Goal: Transaction & Acquisition: Download file/media

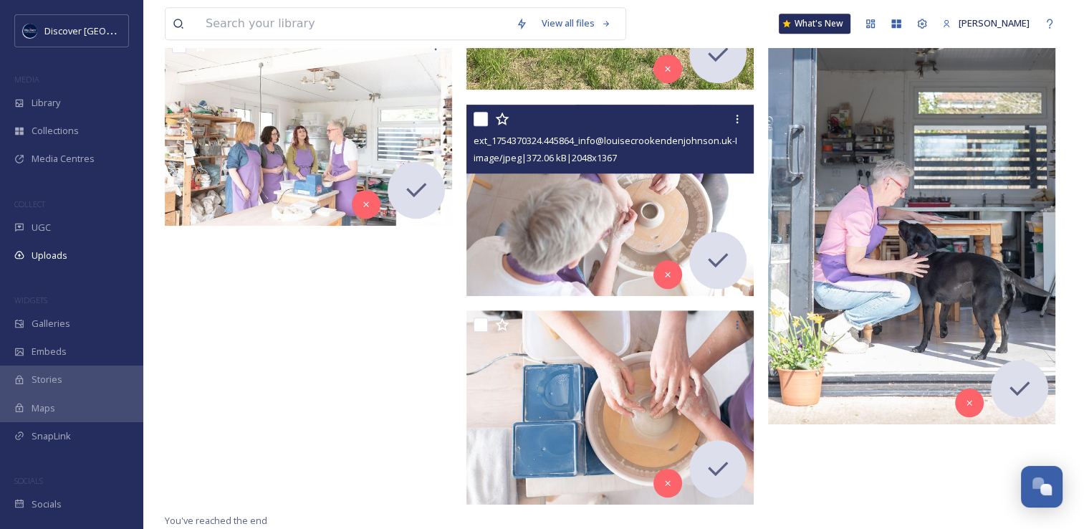
scroll to position [934, 0]
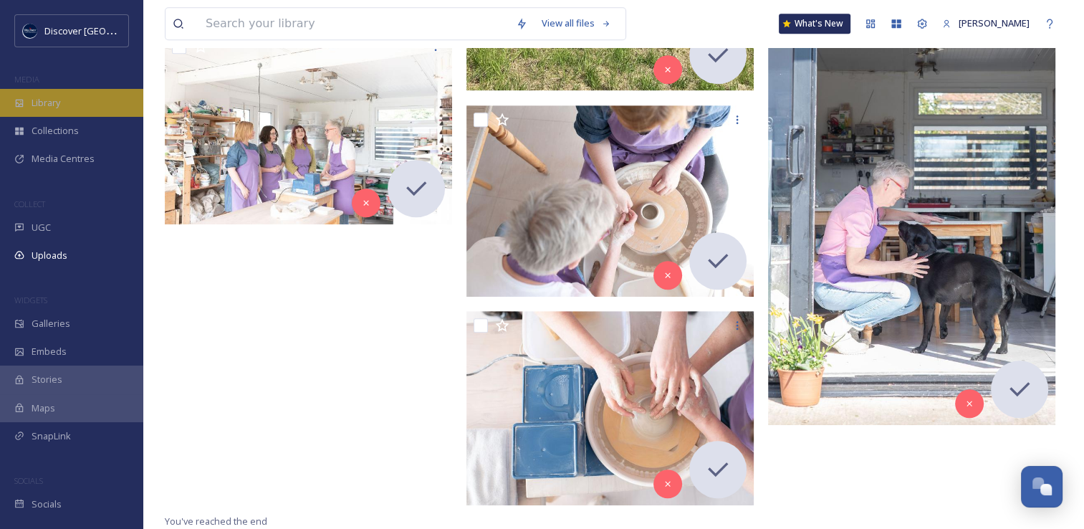
click at [118, 106] on div "Library" at bounding box center [71, 103] width 143 height 28
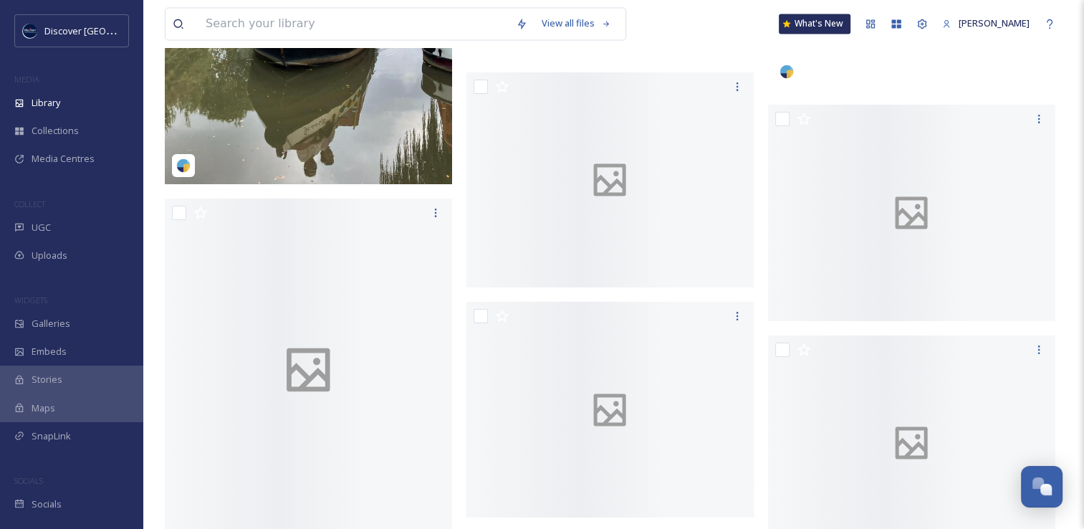
scroll to position [18423, 0]
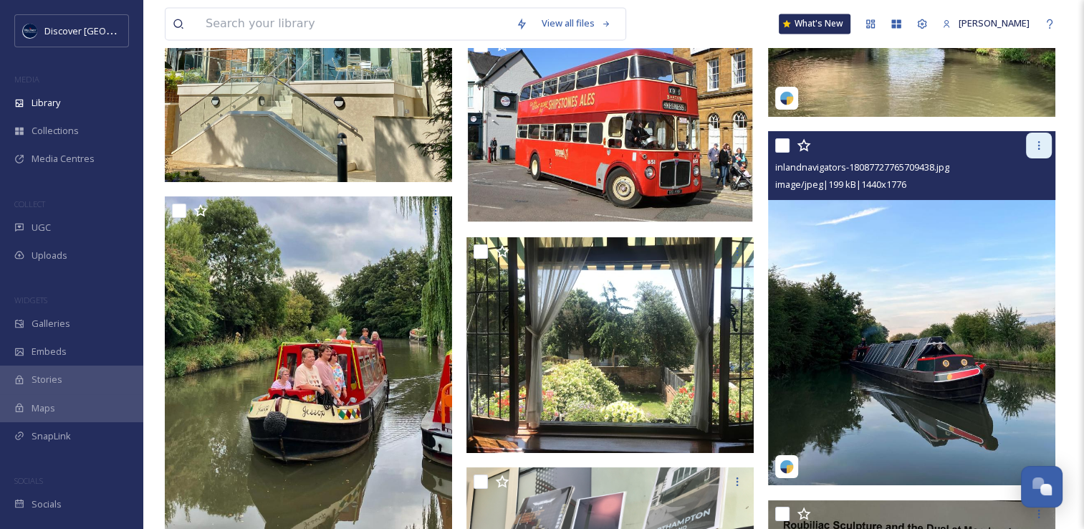
click at [1043, 151] on icon at bounding box center [1038, 145] width 11 height 11
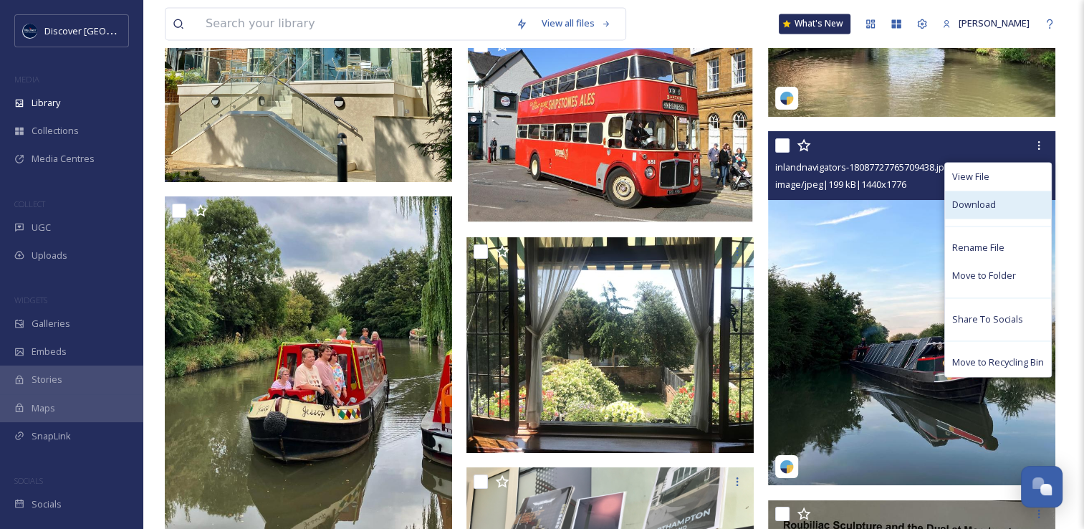
click at [985, 211] on span "Download" at bounding box center [974, 205] width 44 height 14
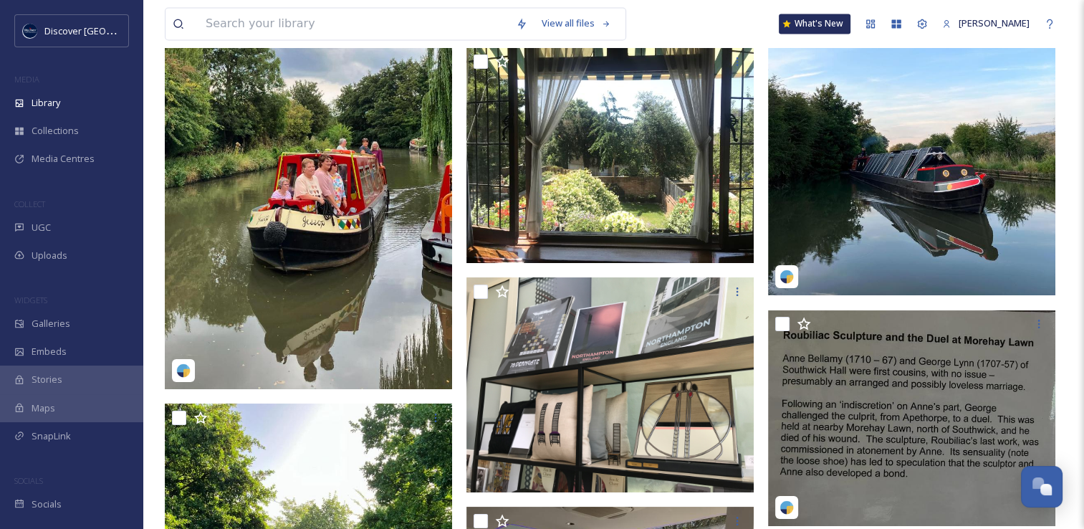
scroll to position [18619, 0]
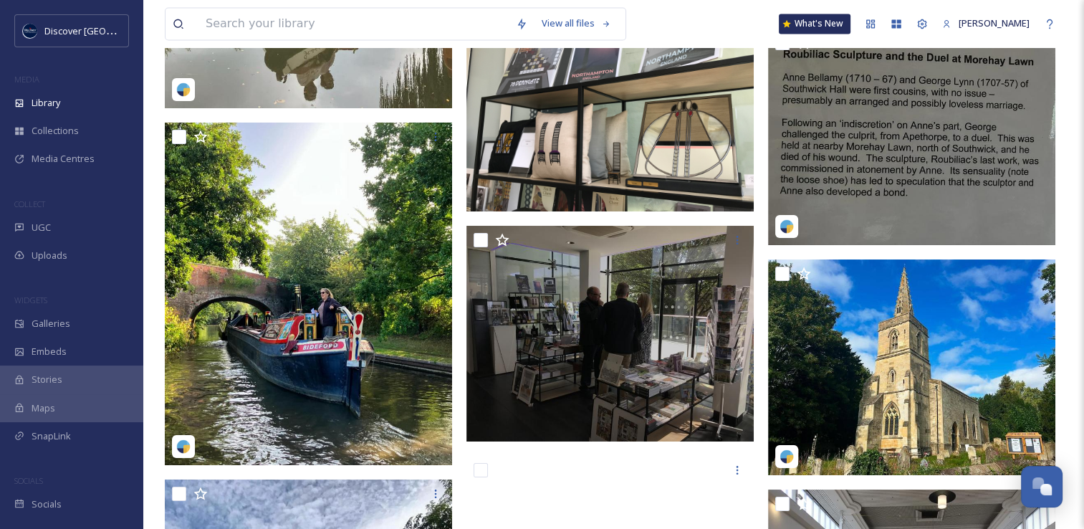
scroll to position [18894, 0]
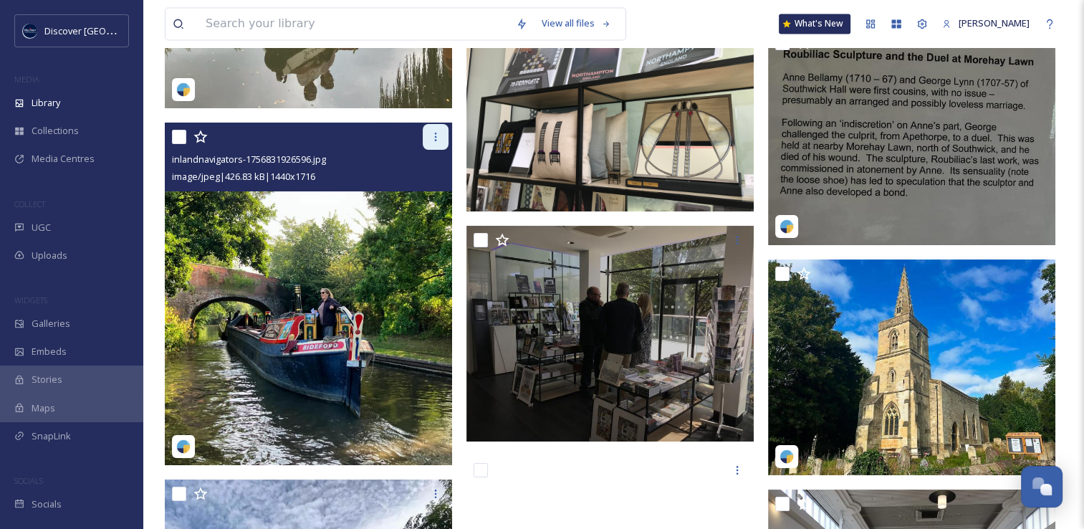
click at [431, 150] on div at bounding box center [436, 137] width 26 height 26
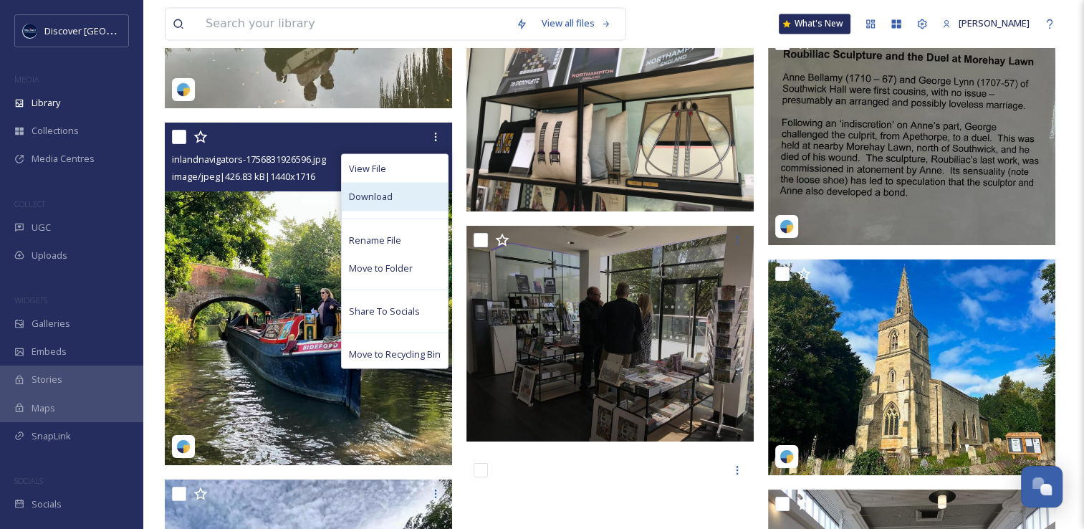
click at [387, 210] on div "Download" at bounding box center [395, 196] width 106 height 28
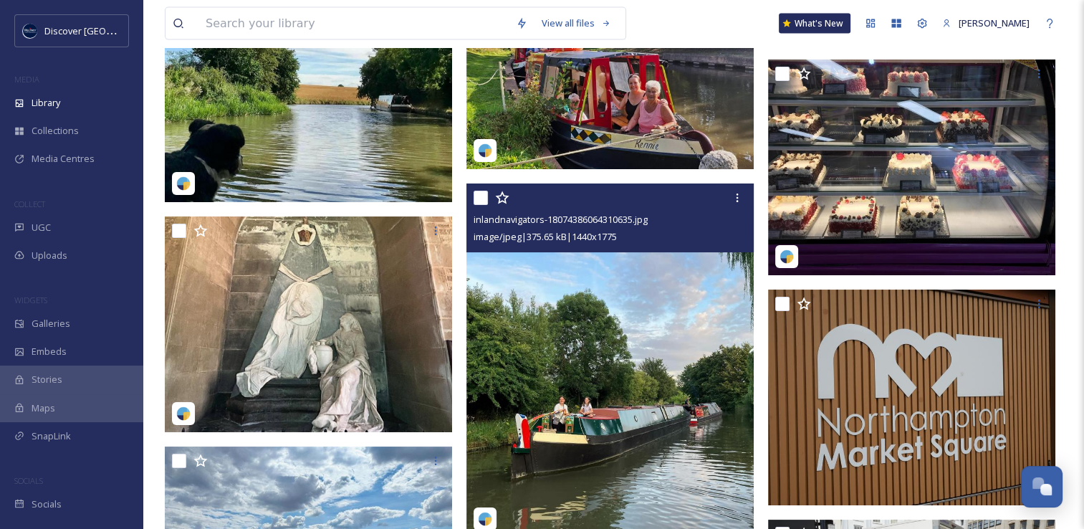
scroll to position [19608, 0]
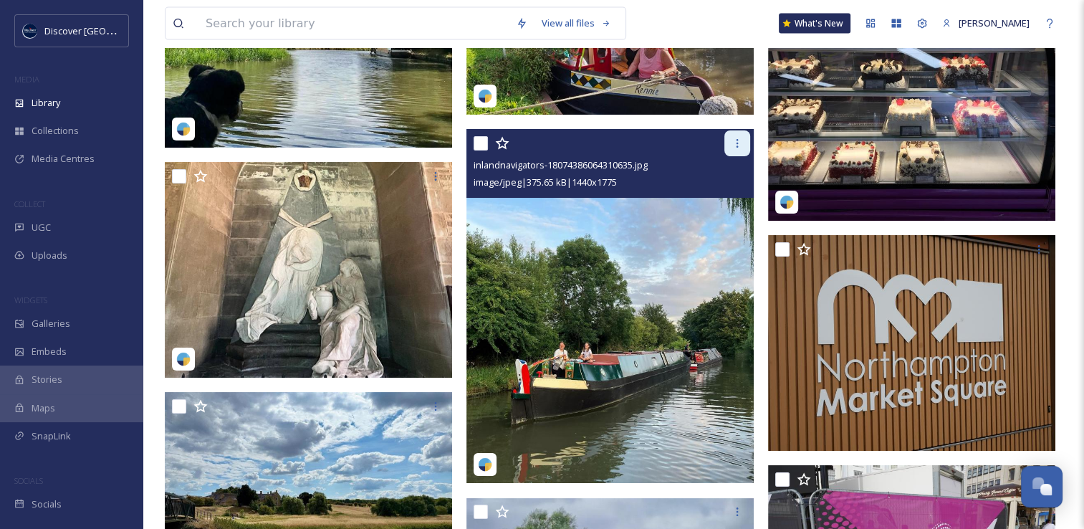
click at [737, 148] on icon at bounding box center [738, 143] width 2 height 9
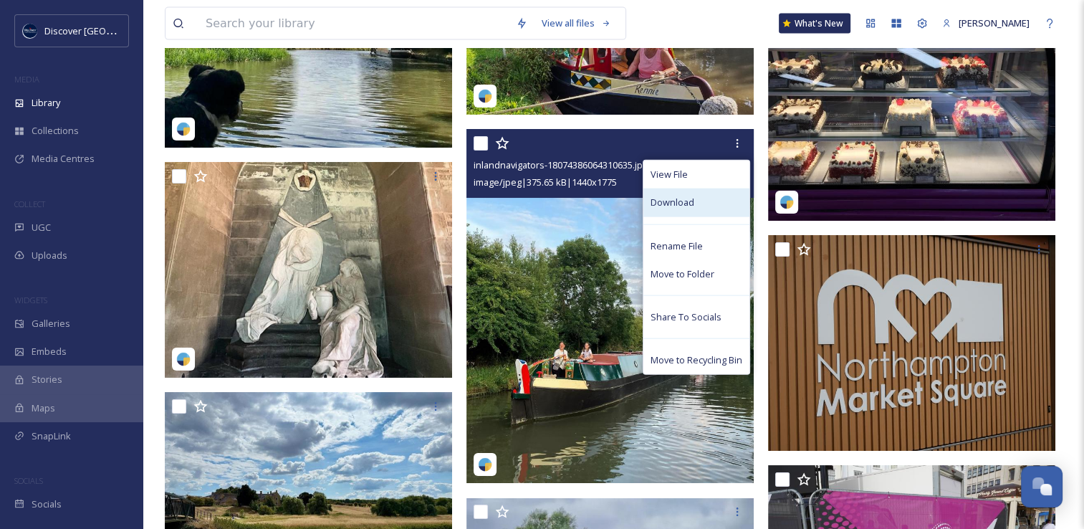
click at [671, 209] on span "Download" at bounding box center [673, 203] width 44 height 14
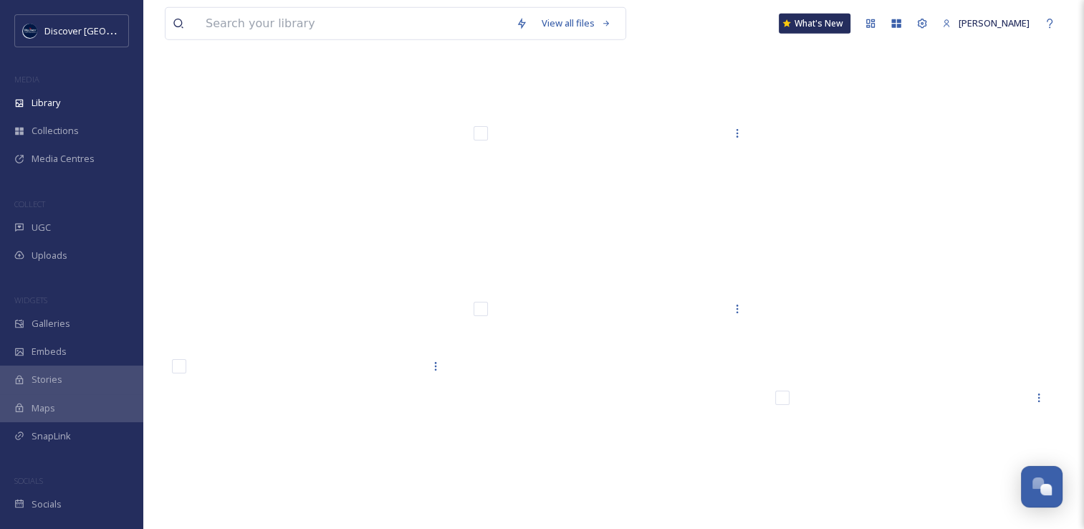
scroll to position [57985, 0]
